Goal: Task Accomplishment & Management: Use online tool/utility

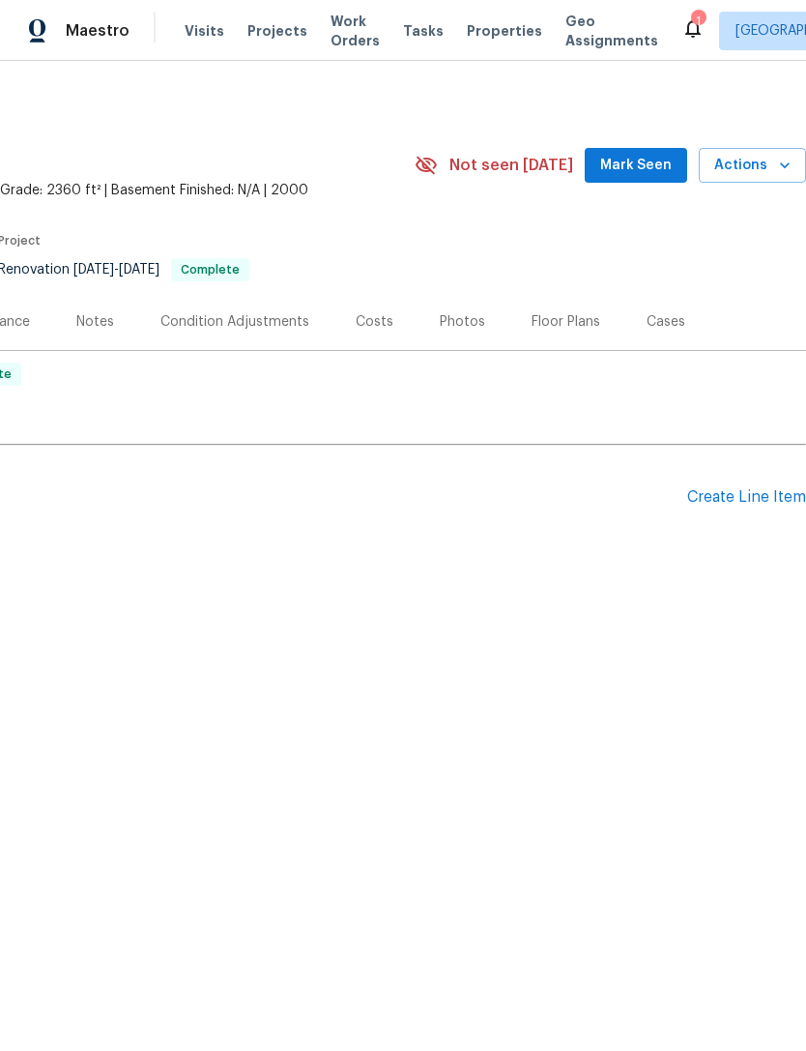
scroll to position [0, 286]
click at [657, 165] on span "Mark Seen" at bounding box center [636, 166] width 72 height 24
click at [755, 500] on div "Create Line Item" at bounding box center [746, 497] width 119 height 18
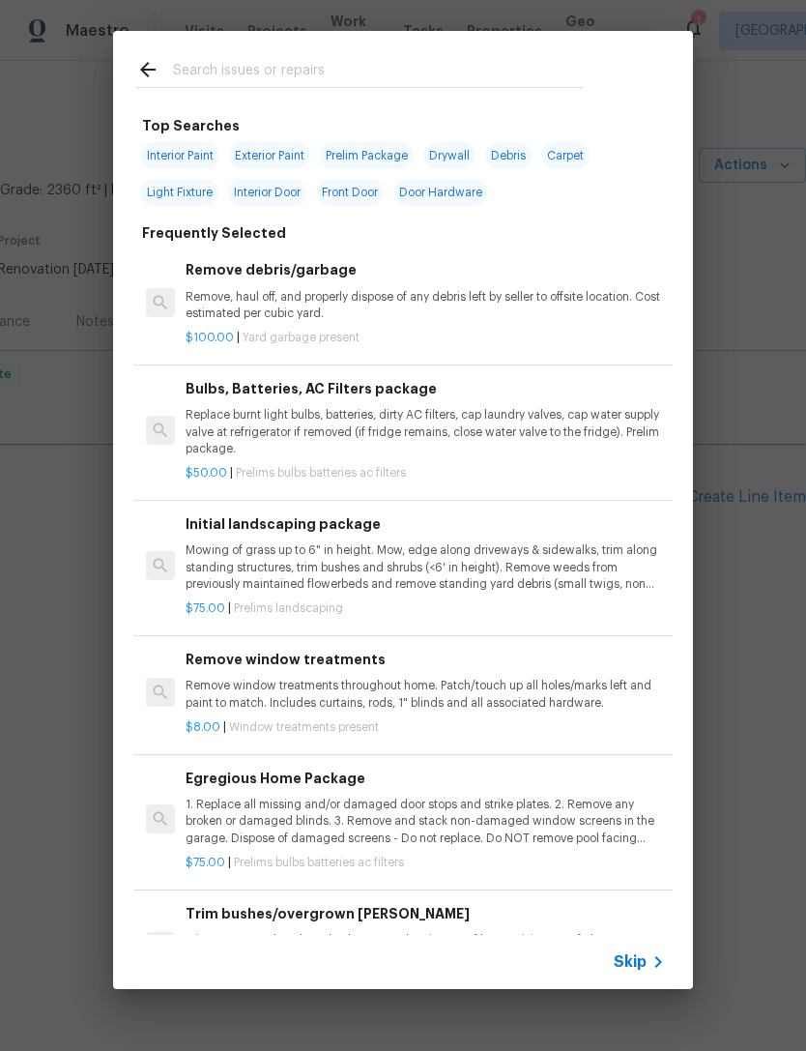
click at [486, 314] on p "Remove, haul off, and properly dispose of any debris left by seller to offsite …" at bounding box center [425, 305] width 479 height 33
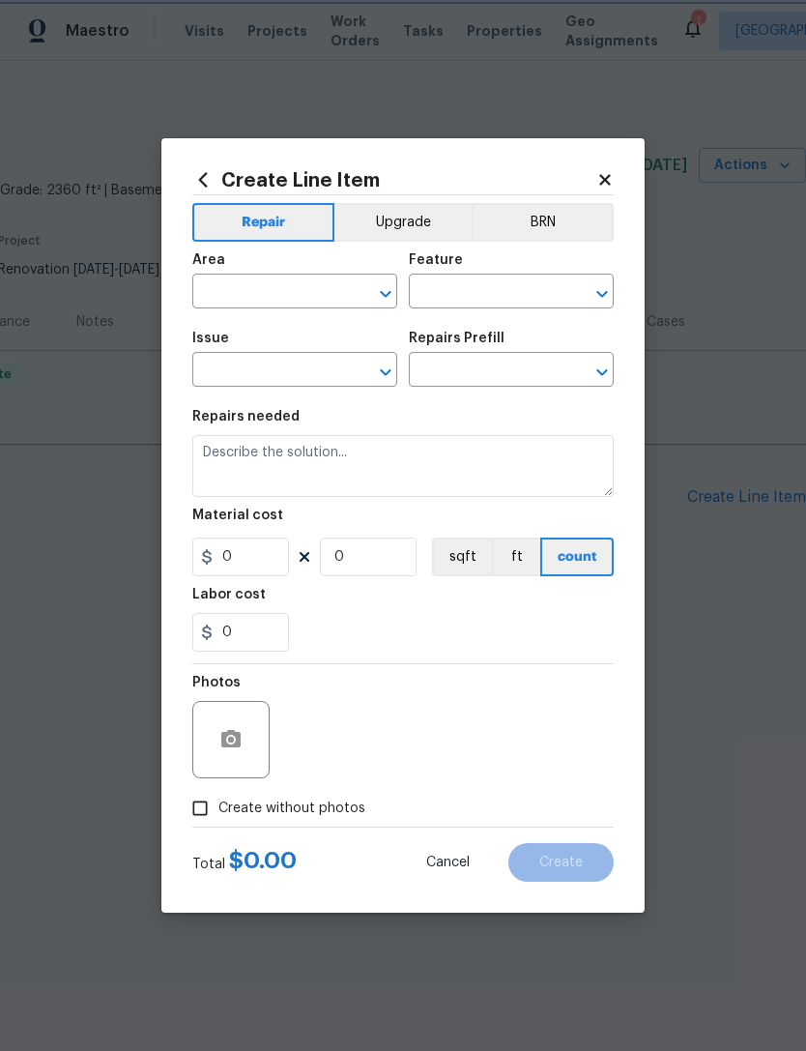
type input "Debris/garbage on site"
type input "Remove debris/garbage $100.00"
type textarea "Remove, haul off, and properly dispose of any debris left by seller to offsite …"
type input "100"
type input "1"
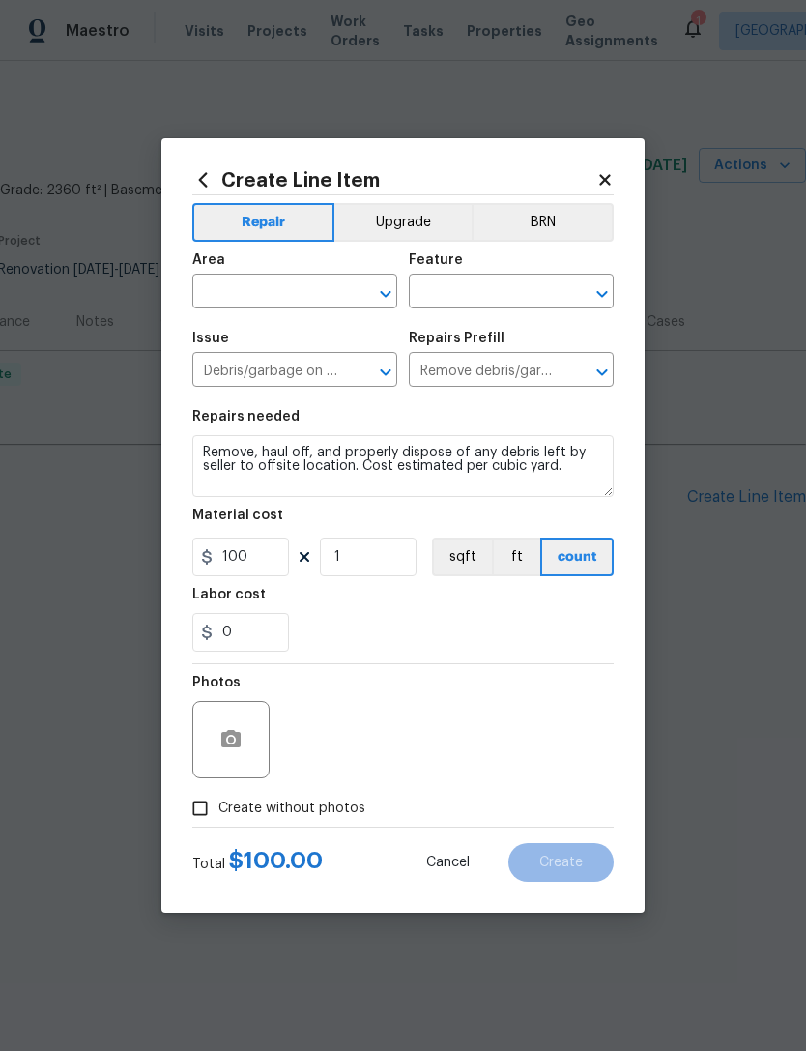
click at [311, 291] on input "text" at bounding box center [267, 293] width 151 height 30
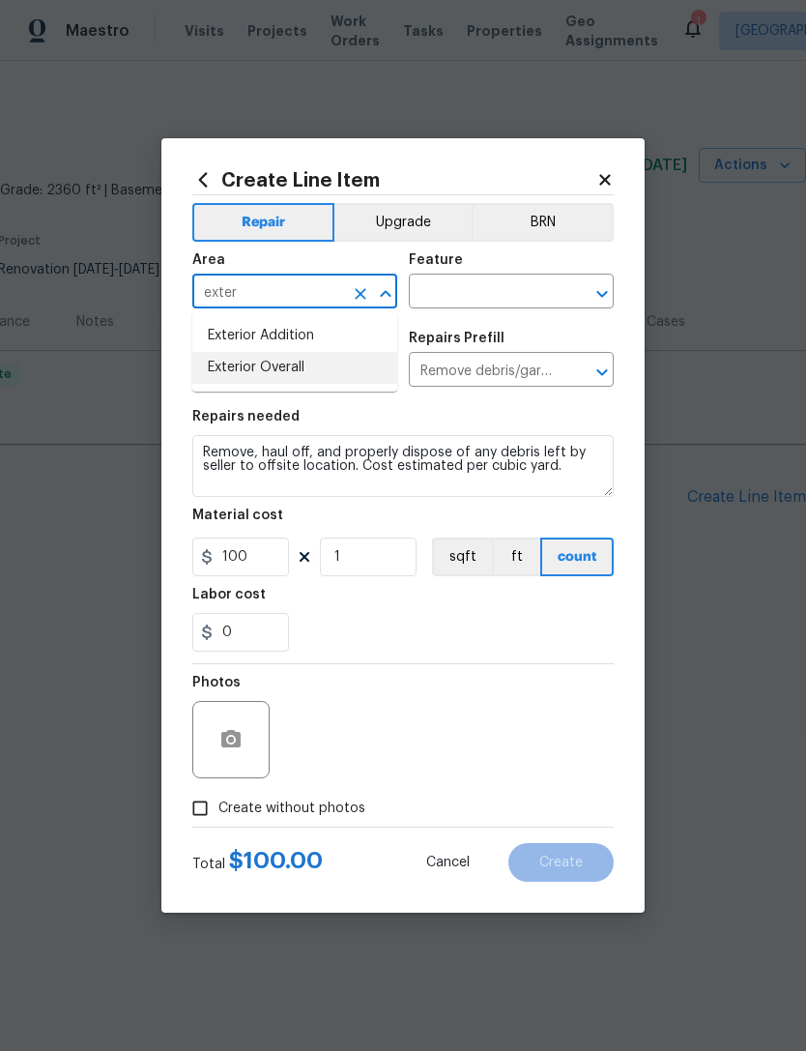
click at [363, 375] on li "Exterior Overall" at bounding box center [294, 368] width 205 height 32
type input "Exterior Overall"
click at [524, 287] on input "text" at bounding box center [484, 293] width 151 height 30
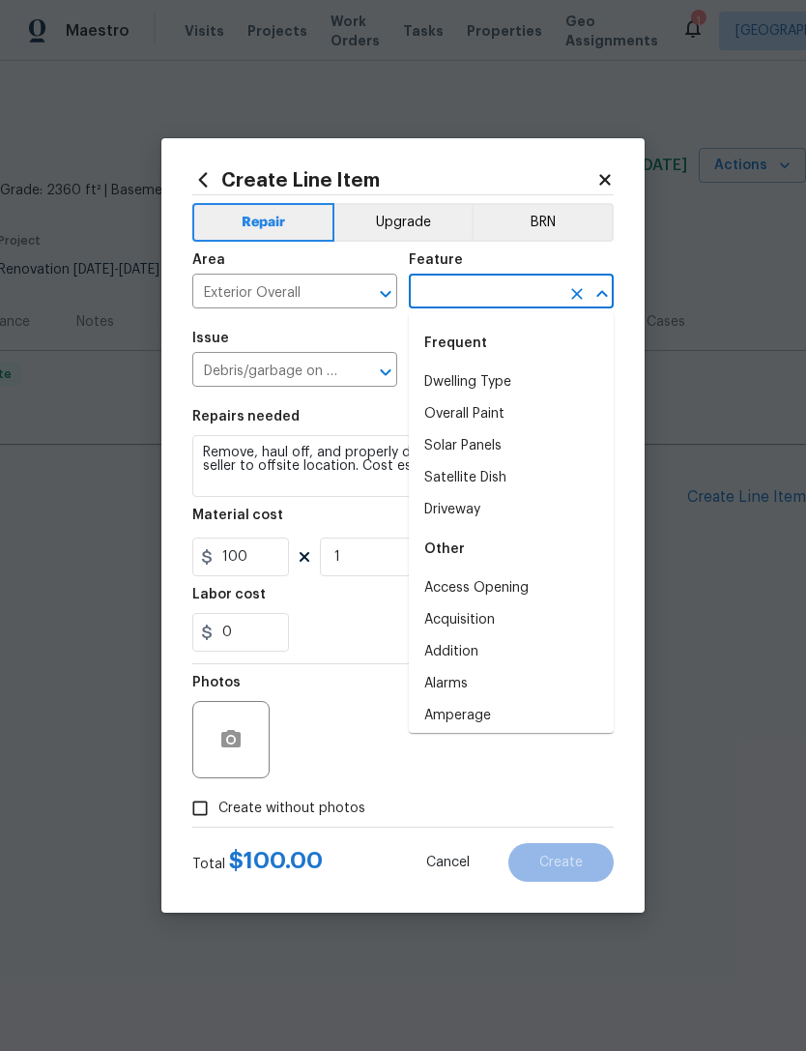
click at [576, 379] on li "Dwelling Type" at bounding box center [511, 382] width 205 height 32
type input "Dwelling Type"
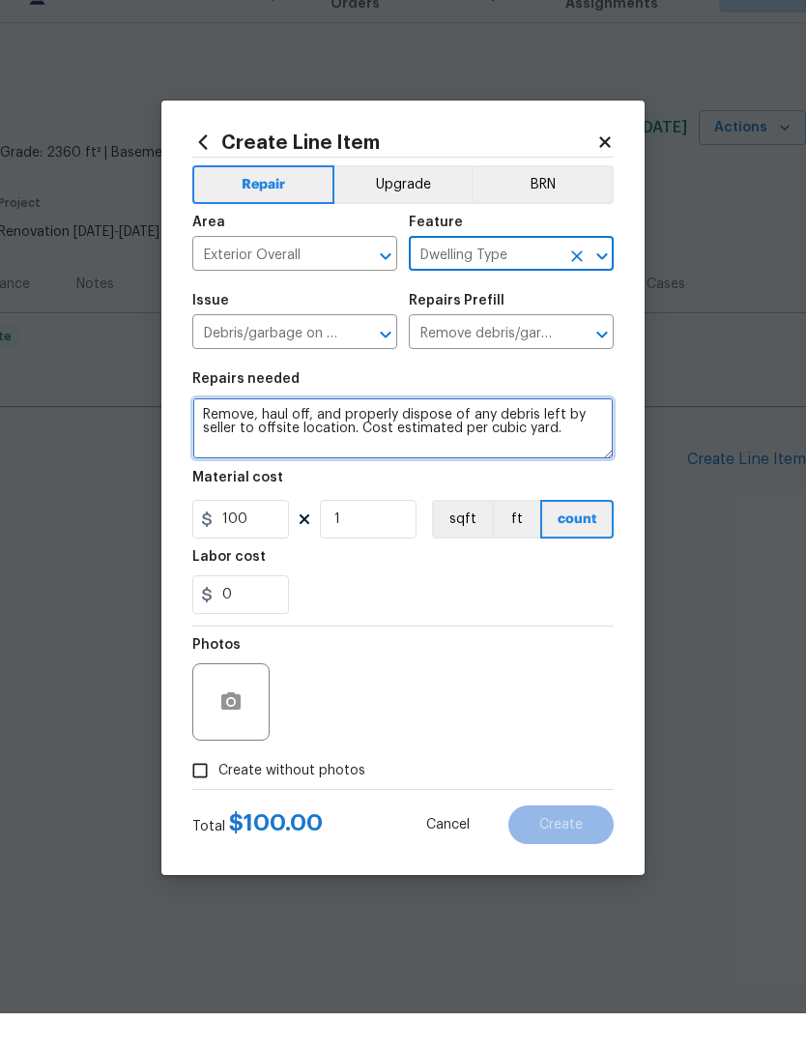
click at [590, 435] on textarea "Remove, haul off, and properly dispose of any debris left by seller to offsite …" at bounding box center [402, 466] width 421 height 62
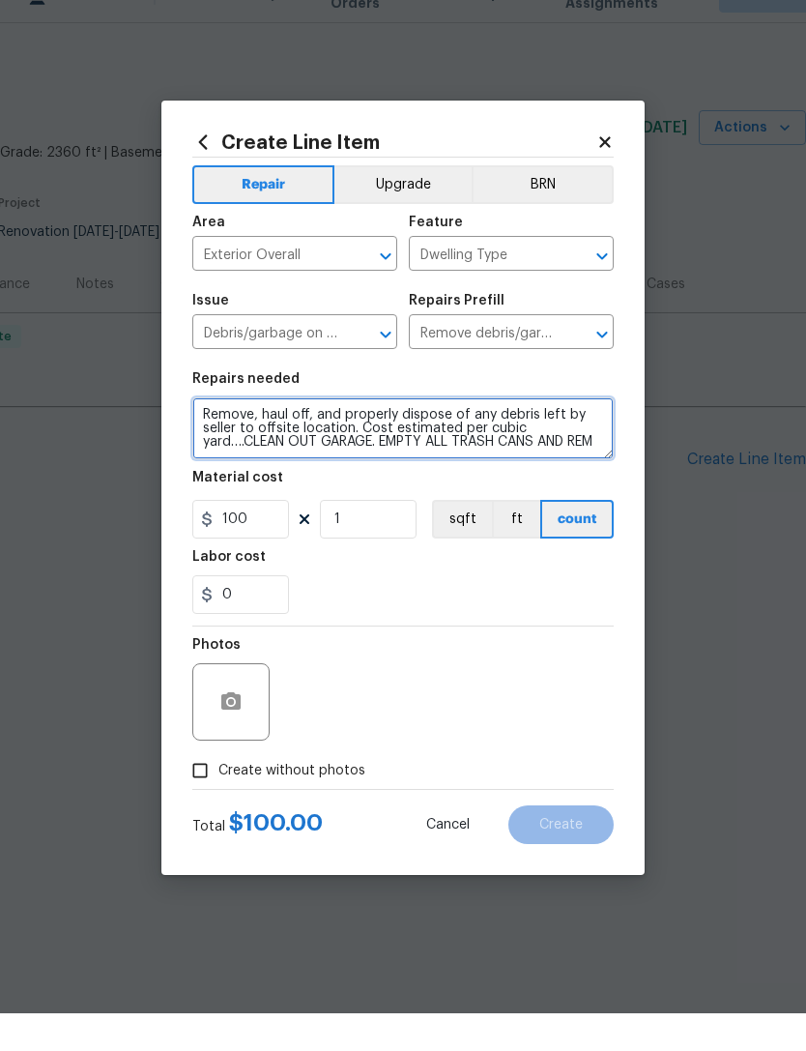
scroll to position [4, 0]
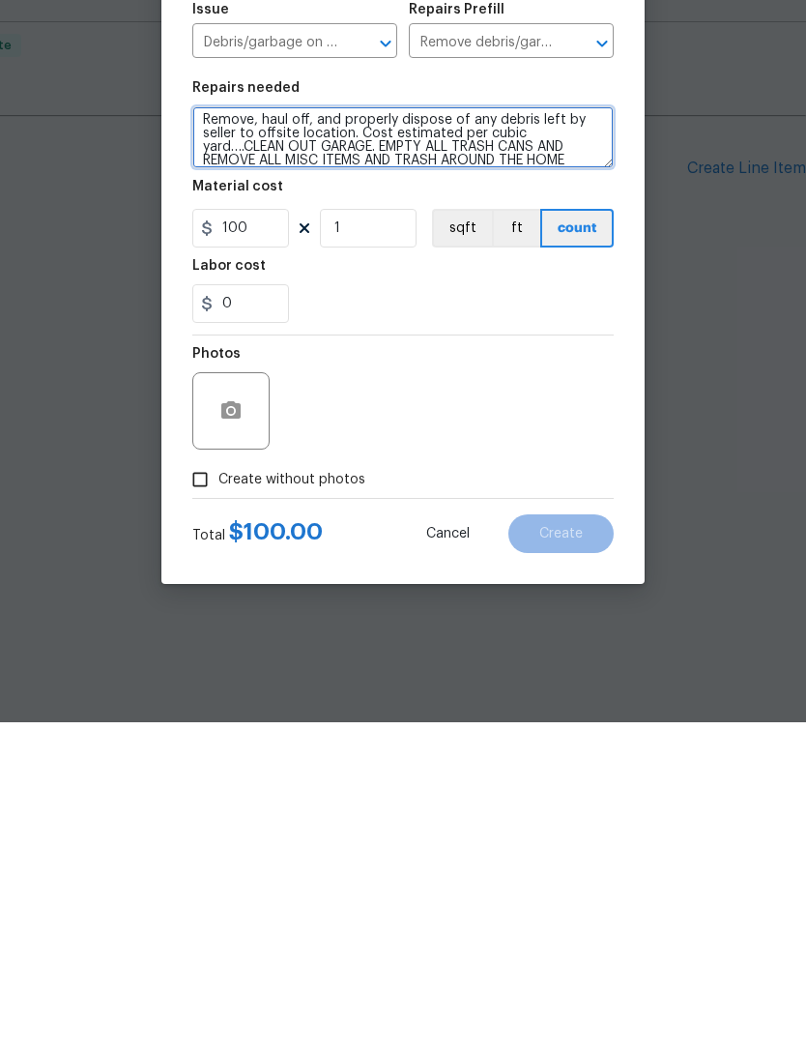
type textarea "Remove, haul off, and properly dispose of any debris left by seller to offsite …"
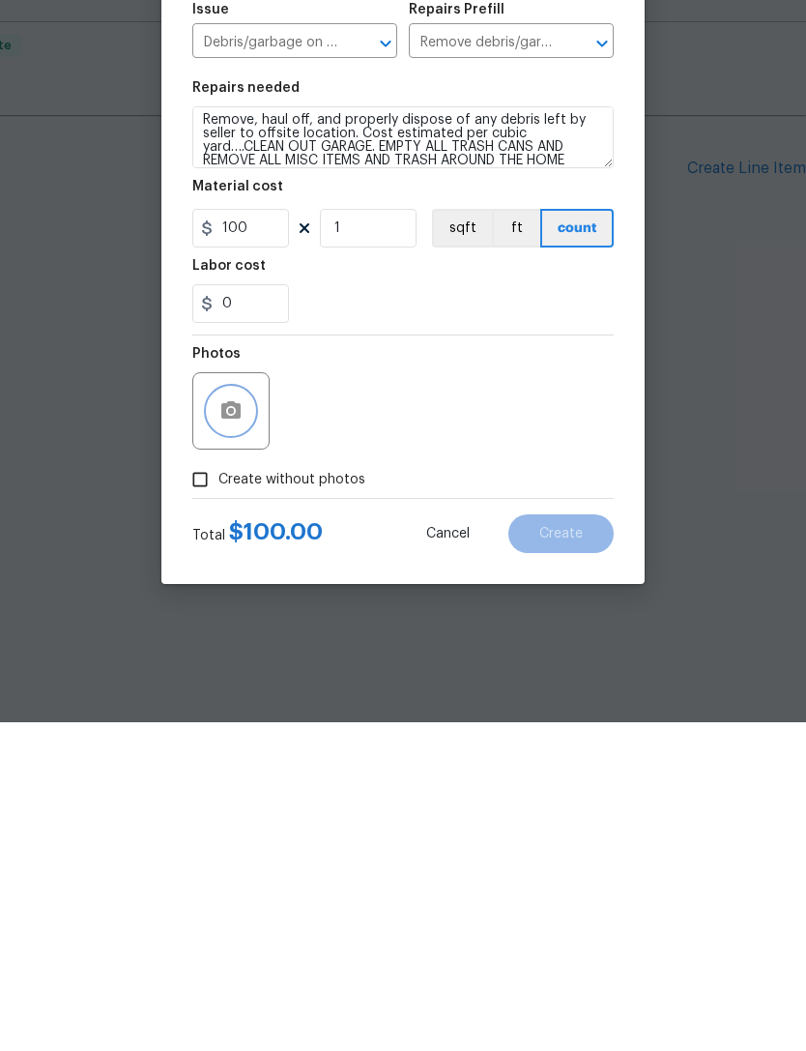
click at [250, 716] on button "button" at bounding box center [231, 739] width 46 height 46
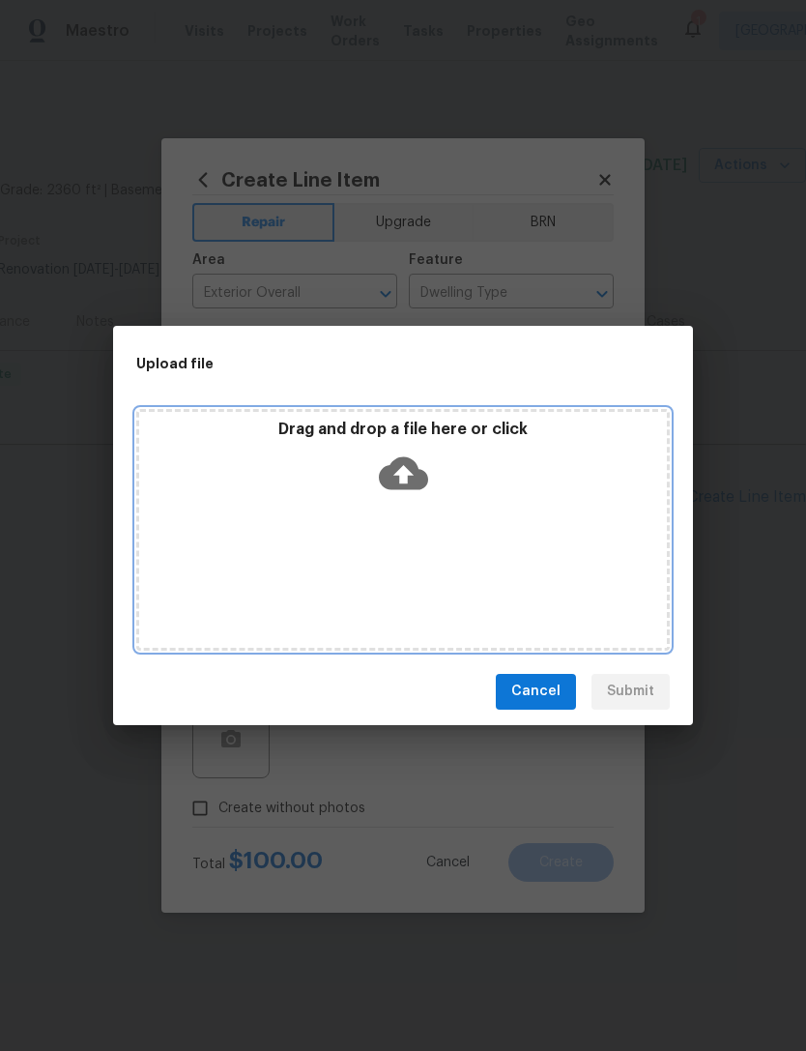
click at [520, 516] on div "Drag and drop a file here or click" at bounding box center [403, 530] width 534 height 242
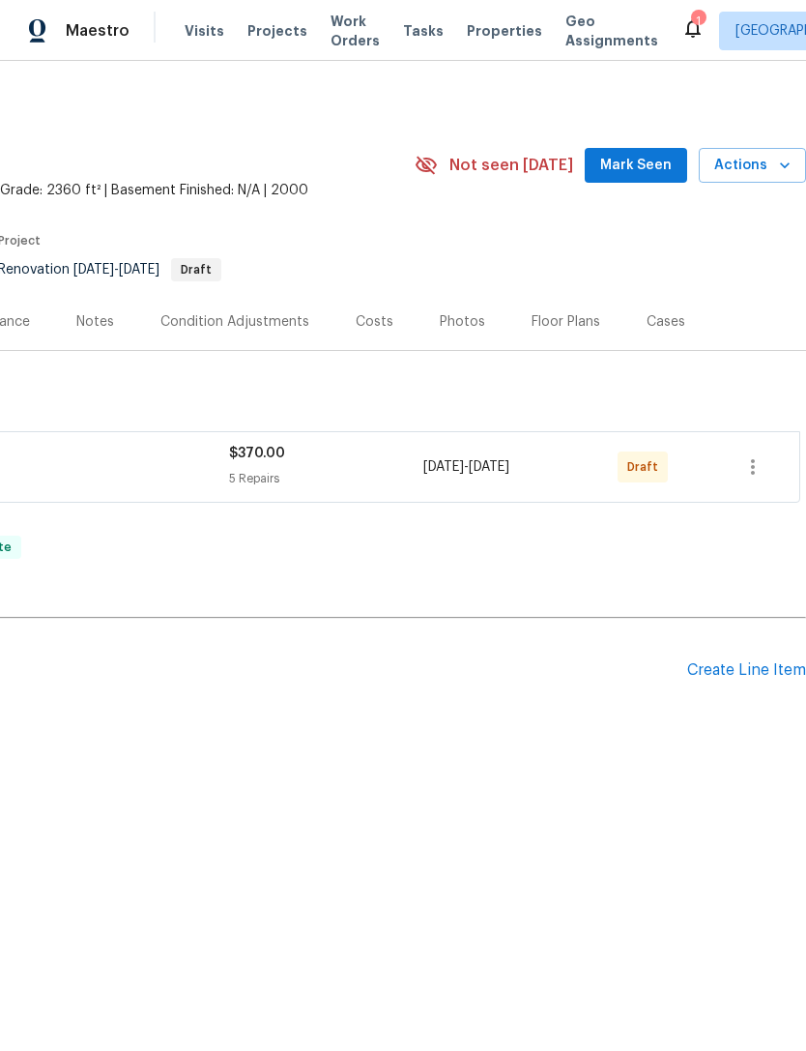
scroll to position [0, 286]
click at [762, 464] on icon "button" at bounding box center [752, 466] width 23 height 23
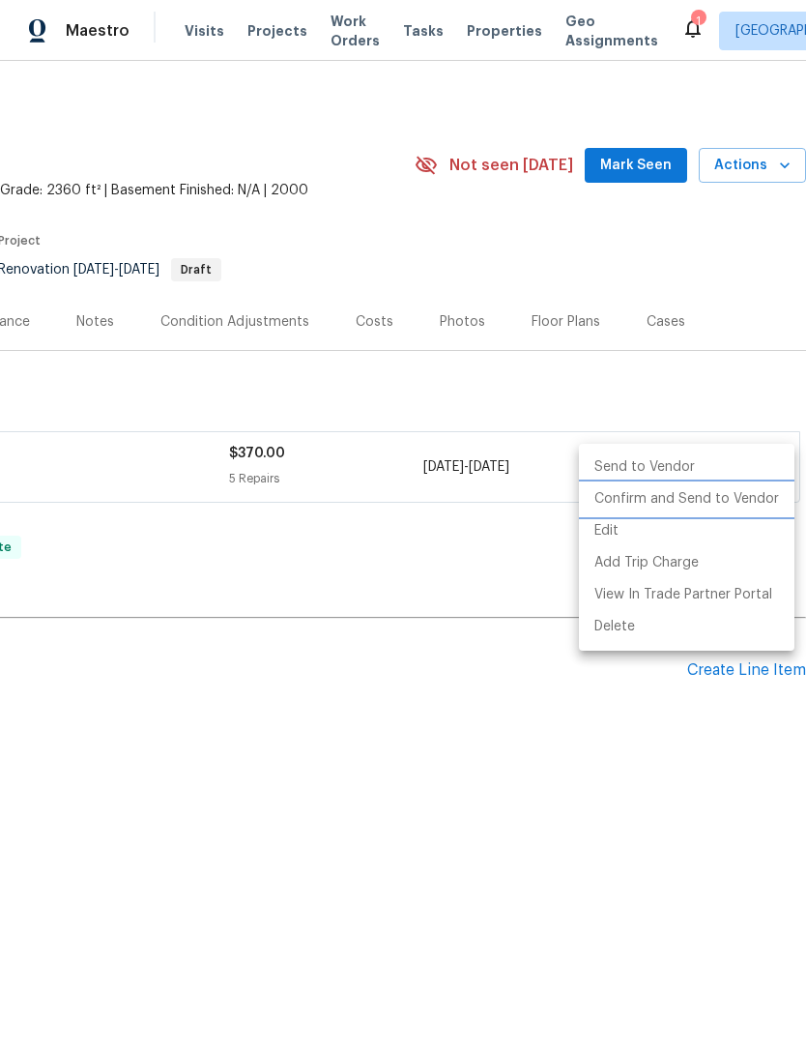
click at [710, 496] on li "Confirm and Send to Vendor" at bounding box center [687, 499] width 216 height 32
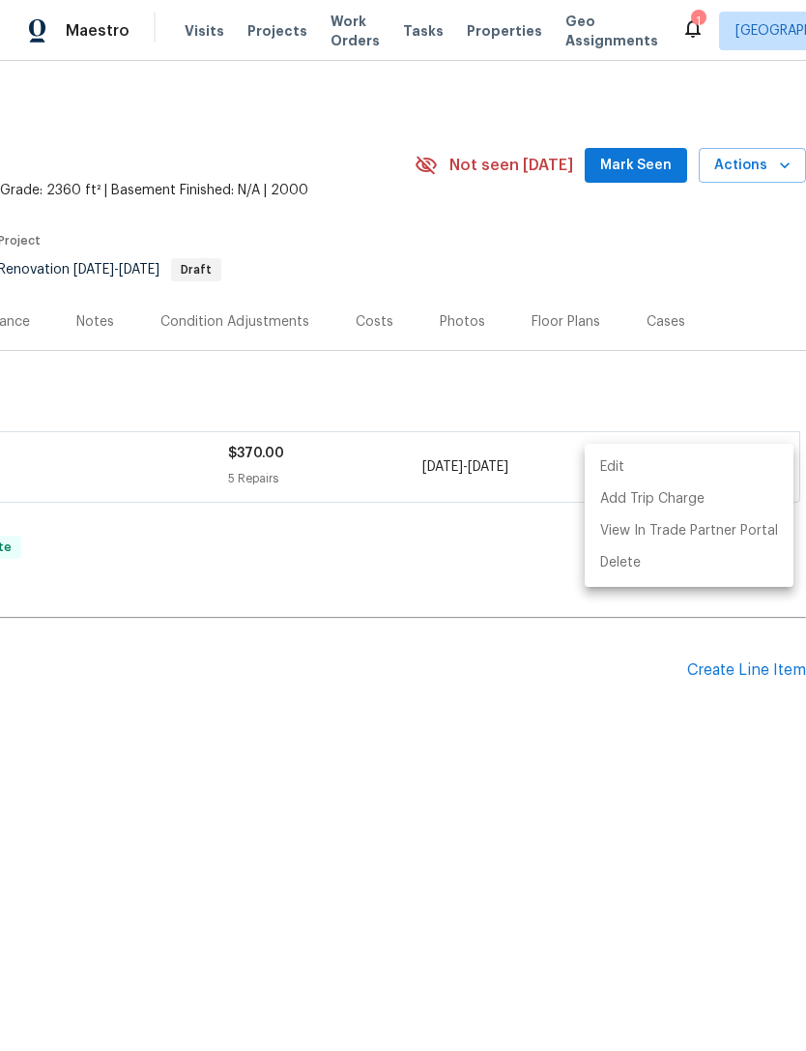
click at [652, 176] on div at bounding box center [403, 525] width 806 height 1051
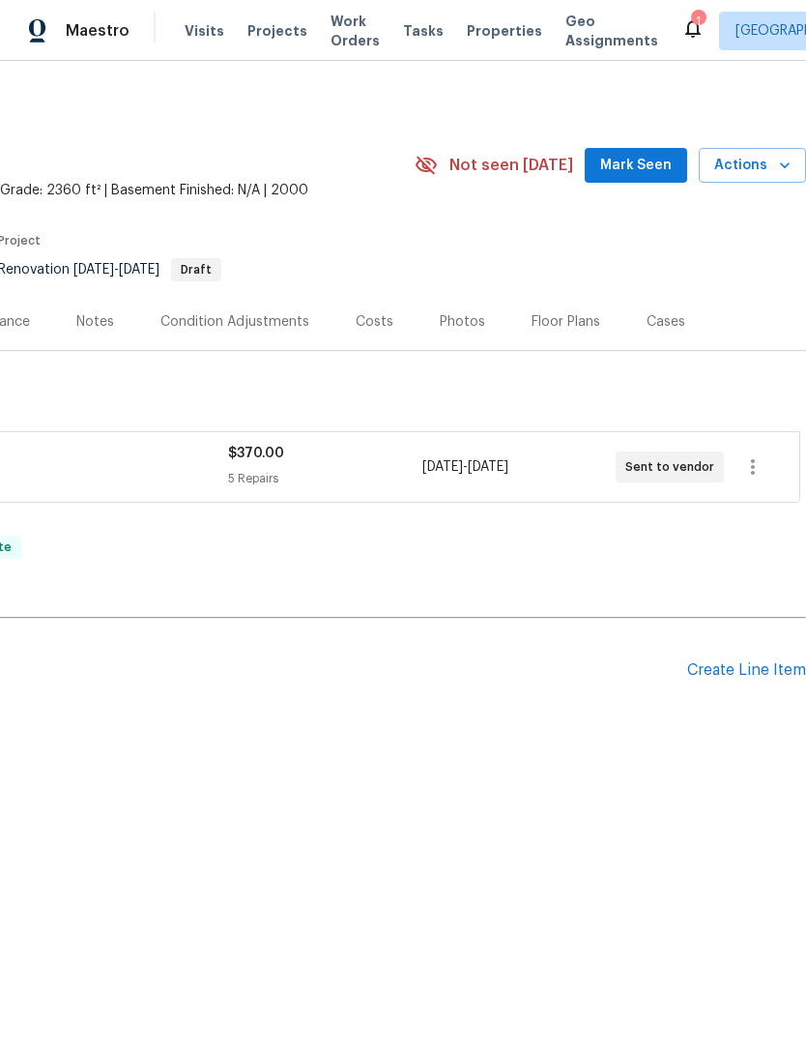
click at [656, 166] on span "Mark Seen" at bounding box center [636, 166] width 72 height 24
